Goal: Task Accomplishment & Management: Complete application form

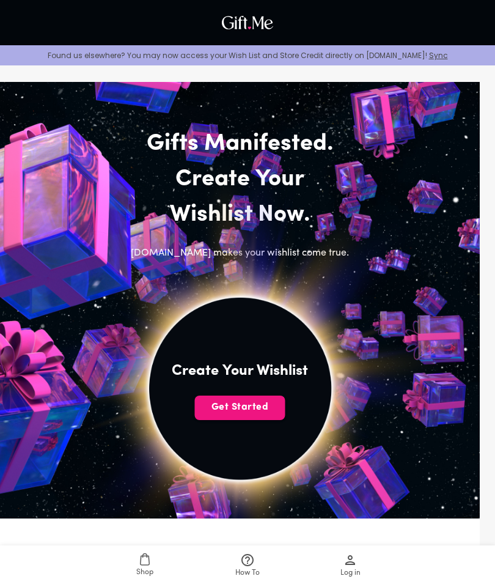
click at [267, 412] on span "Get Started" at bounding box center [240, 406] width 90 height 13
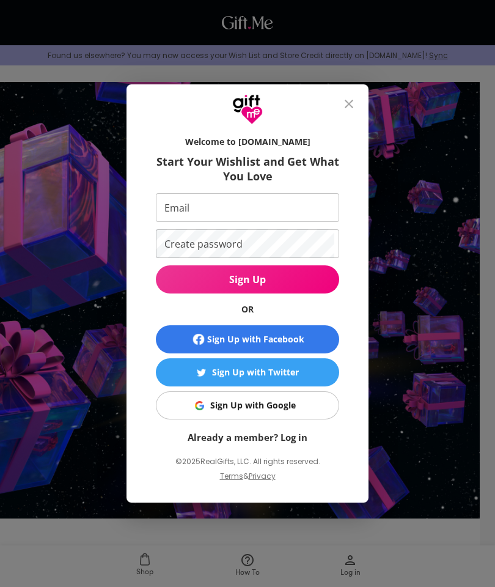
click at [362, 102] on button "close" at bounding box center [348, 103] width 29 height 29
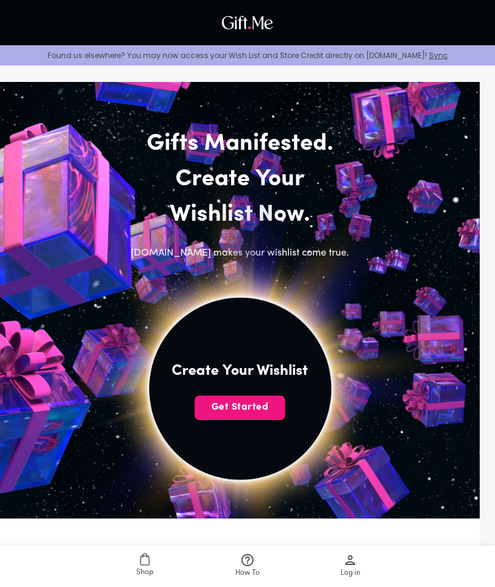
click at [241, 556] on icon at bounding box center [247, 560] width 15 height 15
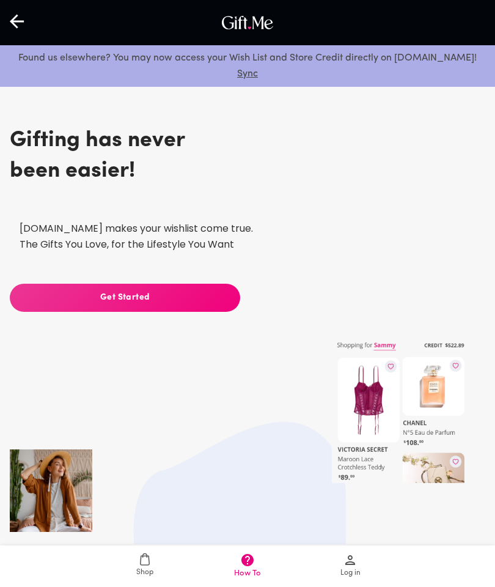
click at [23, 34] on div at bounding box center [17, 23] width 35 height 38
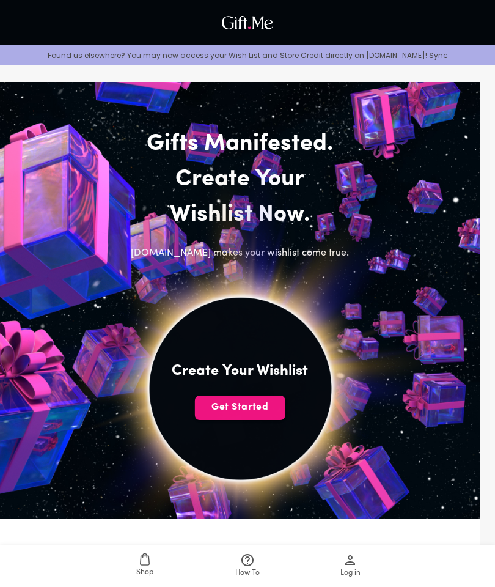
click at [256, 408] on span "Get Started" at bounding box center [240, 406] width 90 height 13
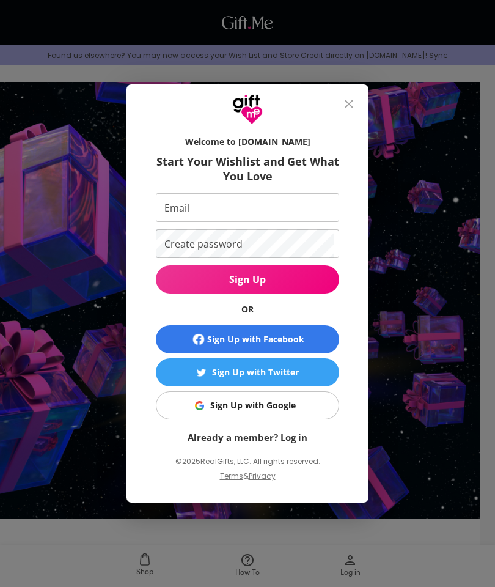
click at [292, 367] on div "Sign Up with Twitter" at bounding box center [255, 372] width 87 height 13
click at [352, 101] on icon "close" at bounding box center [349, 104] width 9 height 9
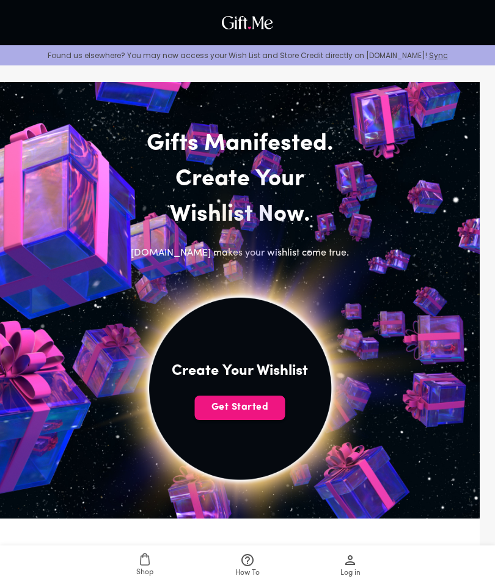
click at [271, 410] on span "Get Started" at bounding box center [240, 406] width 90 height 13
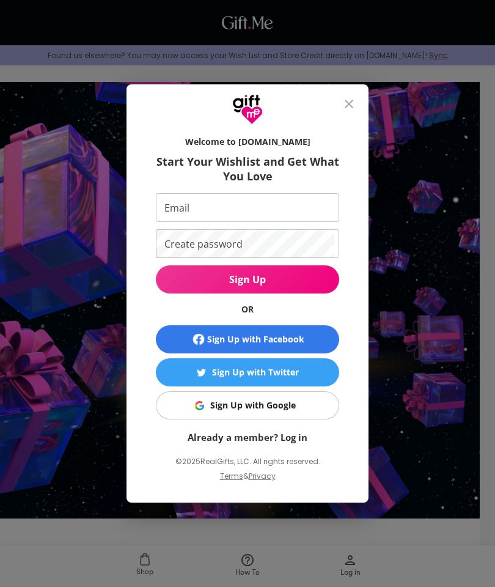
click at [307, 404] on span "Sign Up with Google" at bounding box center [245, 405] width 168 height 13
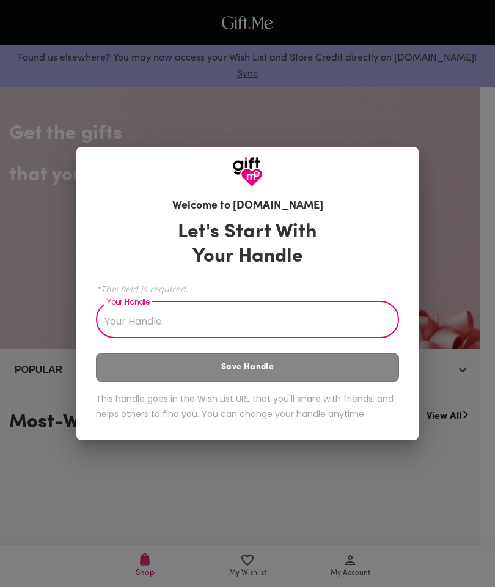
click at [311, 324] on input "Your Handle" at bounding box center [241, 321] width 290 height 34
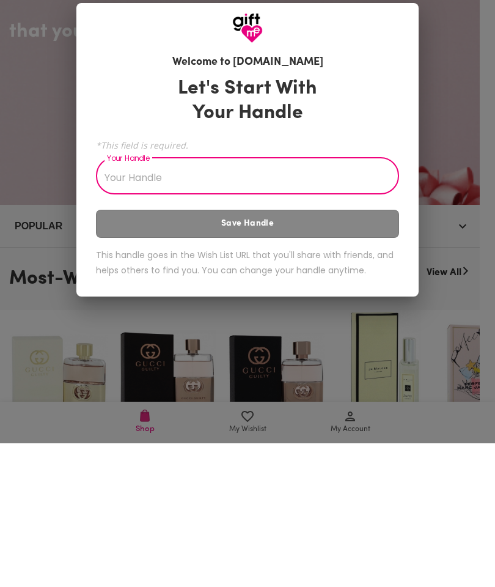
click at [400, 147] on div at bounding box center [247, 167] width 342 height 40
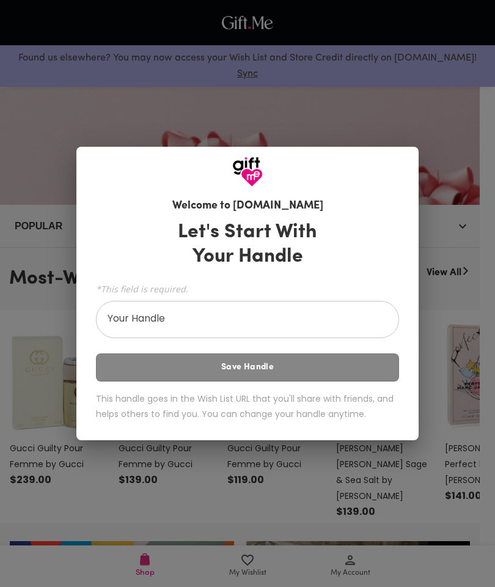
click at [375, 61] on div "Welcome to Gift.me Let's Start With Your Handle *This field is required. Your H…" at bounding box center [247, 293] width 495 height 587
click at [288, 331] on input "Your Handle" at bounding box center [241, 321] width 290 height 34
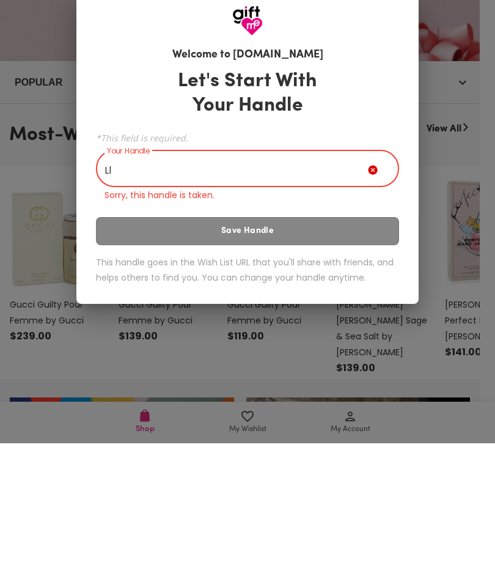
type input "L"
click at [367, 296] on input "Your Handle" at bounding box center [232, 313] width 272 height 34
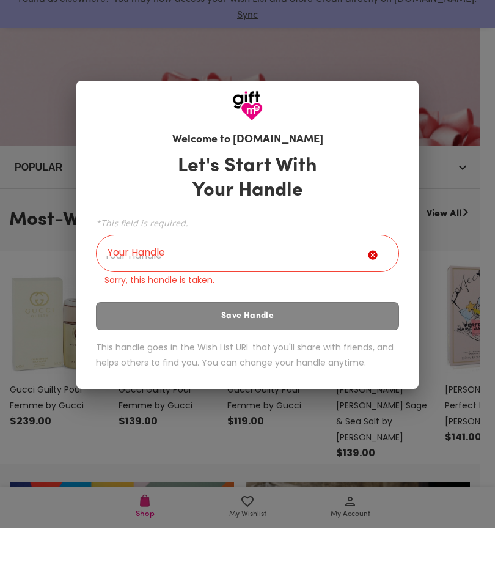
scroll to position [202, 0]
